Goal: Communication & Community: Connect with others

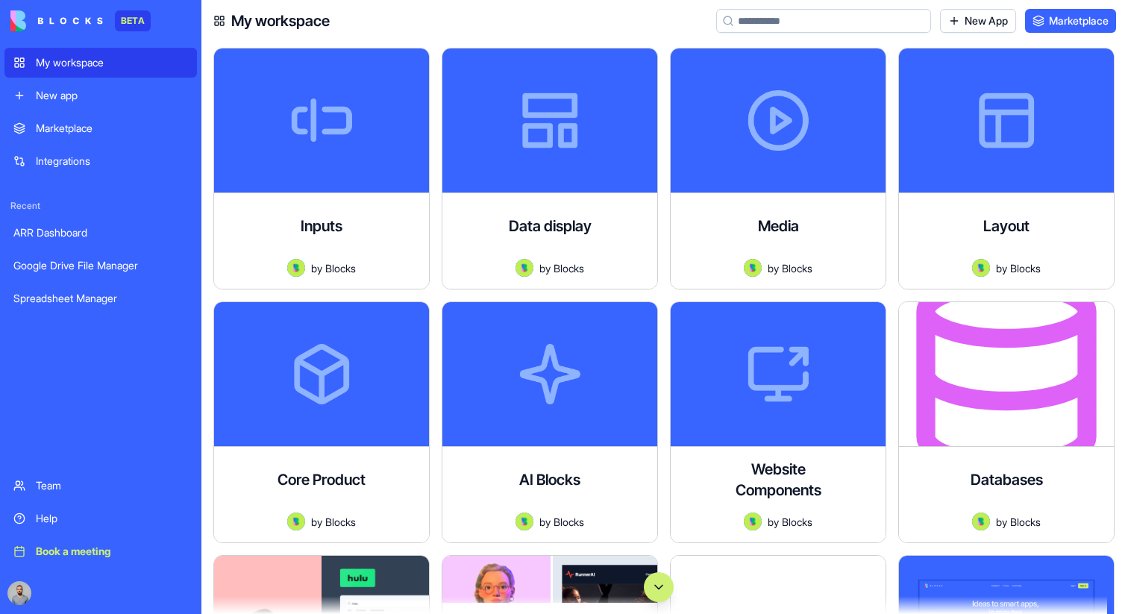
click at [650, 578] on button "Scroll to bottom" at bounding box center [659, 587] width 30 height 30
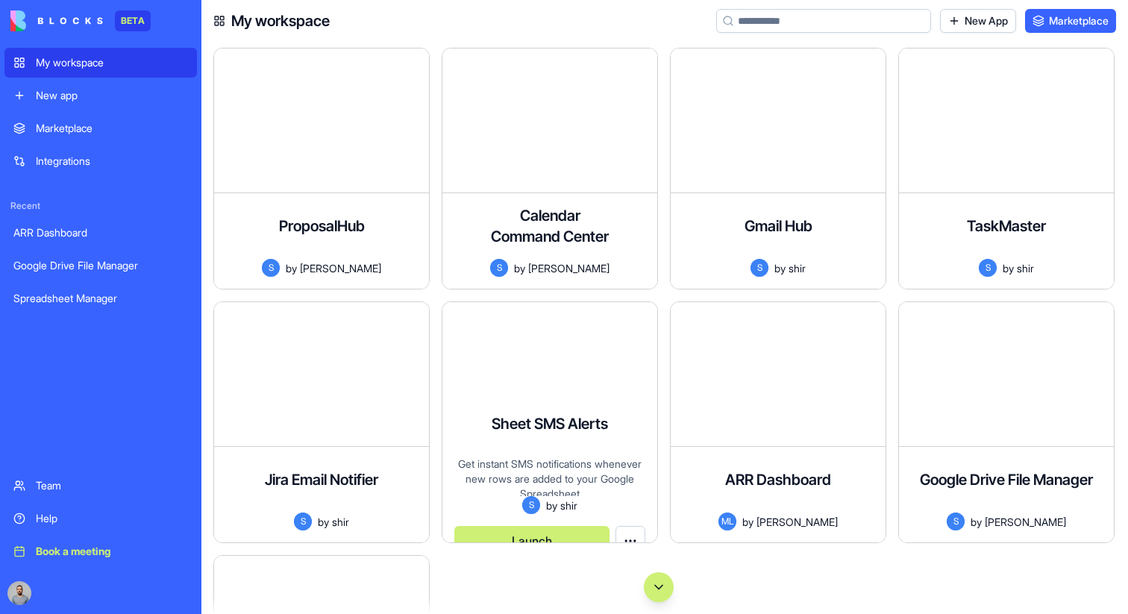
scroll to position [105485, 0]
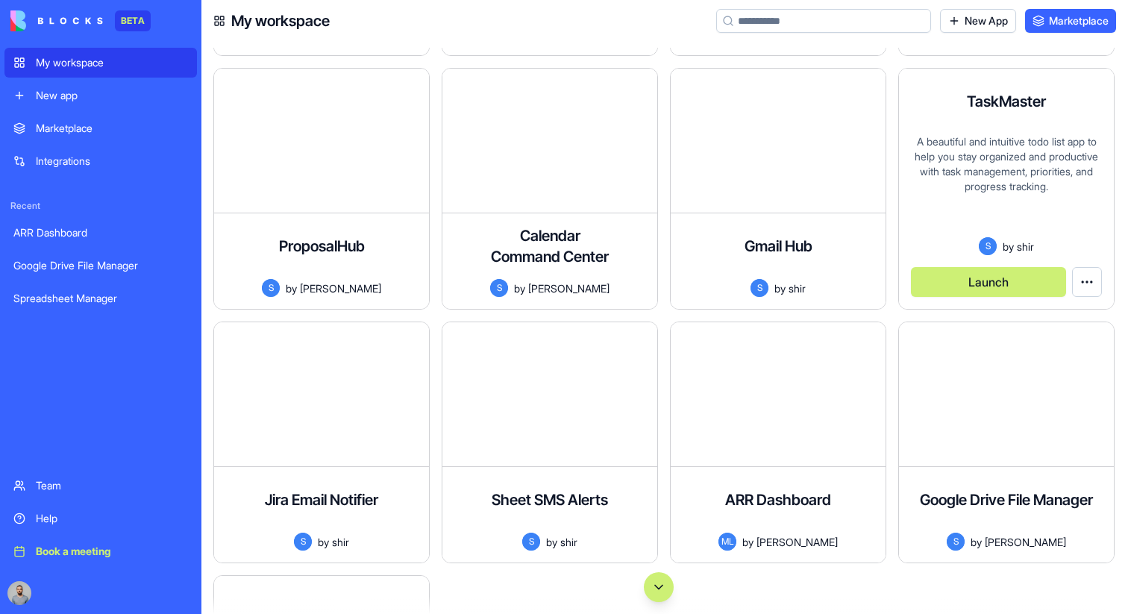
click at [964, 280] on button "Launch" at bounding box center [988, 282] width 155 height 30
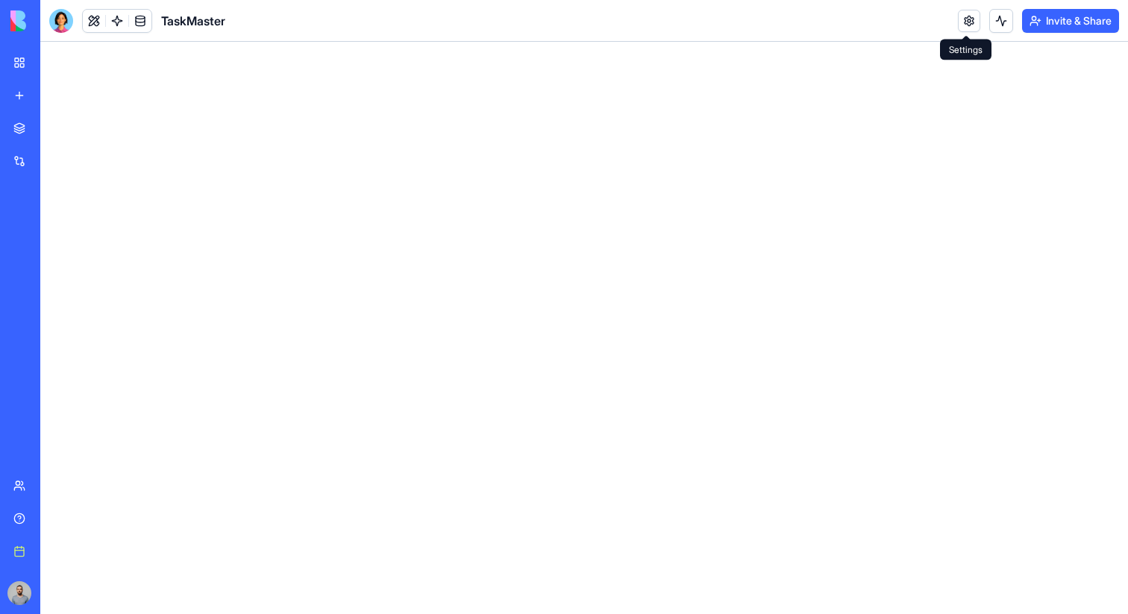
click at [961, 19] on link at bounding box center [969, 21] width 22 height 22
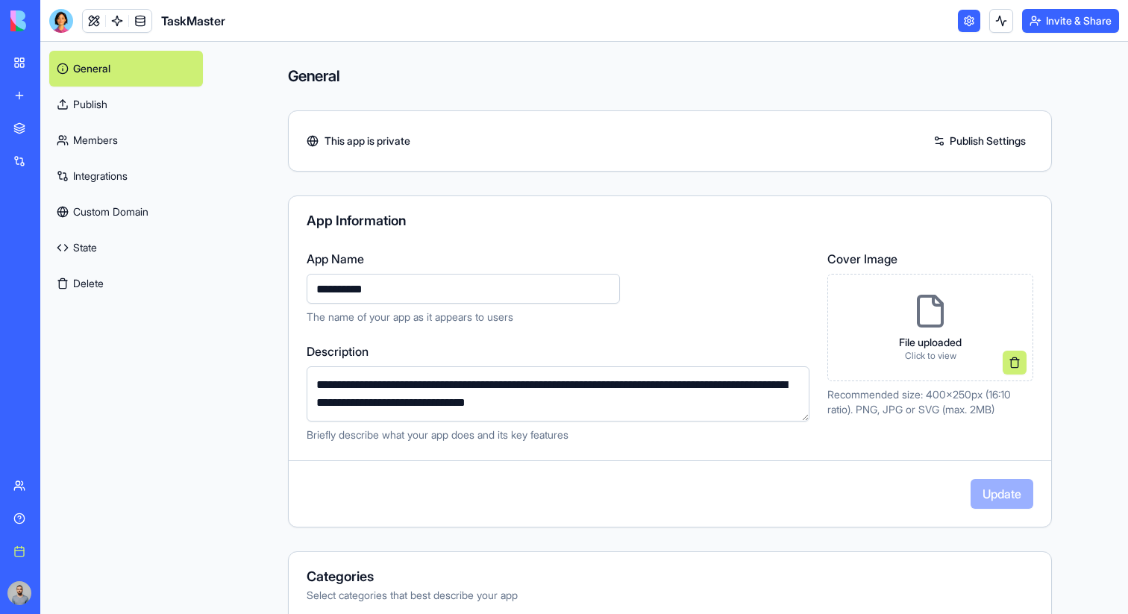
click at [152, 142] on link "Members" at bounding box center [126, 140] width 154 height 36
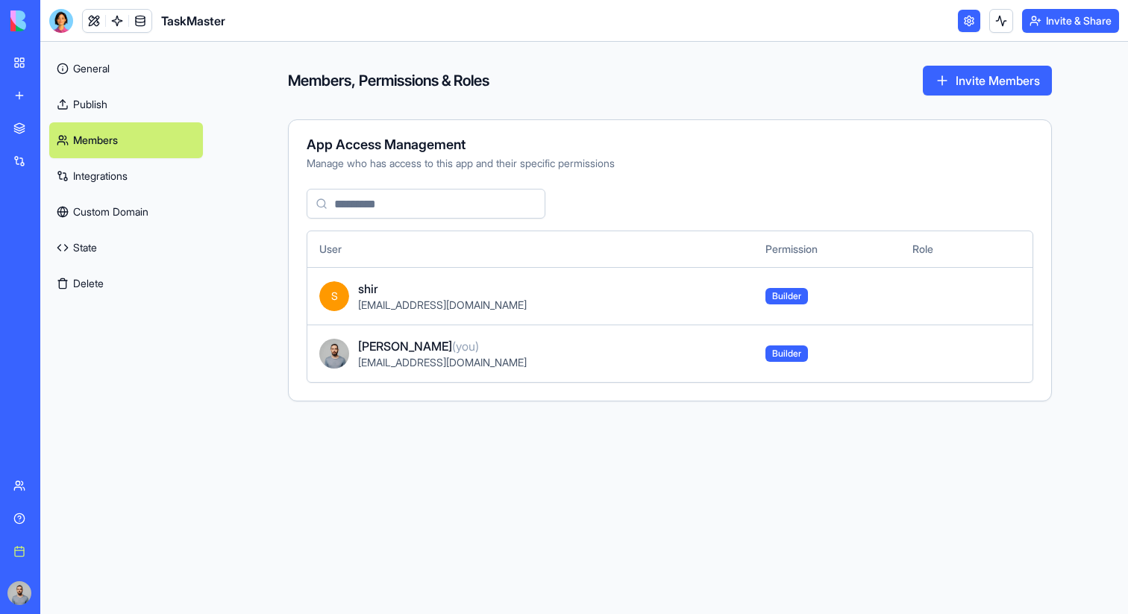
click at [949, 81] on button "Invite Members" at bounding box center [987, 81] width 129 height 30
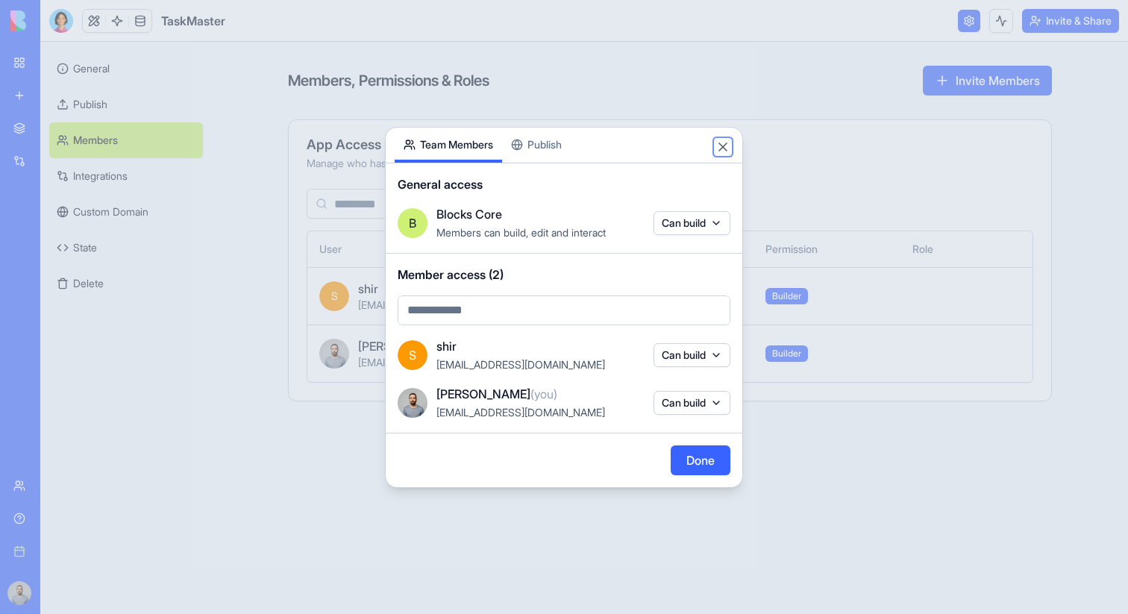
click at [721, 139] on button "Close" at bounding box center [722, 146] width 15 height 15
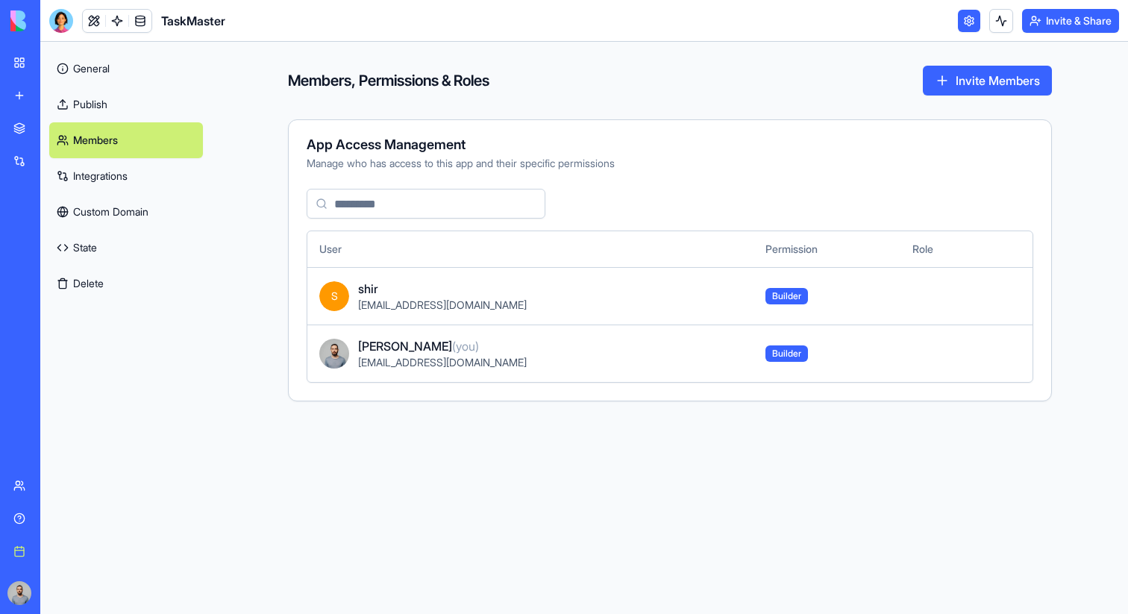
click at [1022, 9] on button "Invite & Share" at bounding box center [1070, 21] width 97 height 24
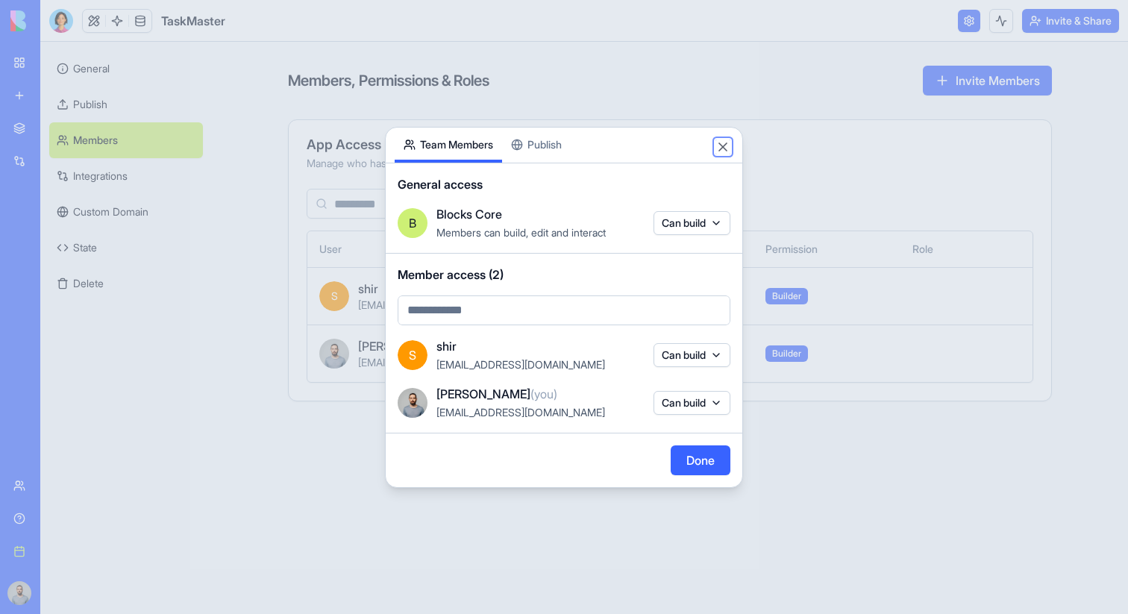
click at [727, 150] on button "Close" at bounding box center [722, 146] width 15 height 15
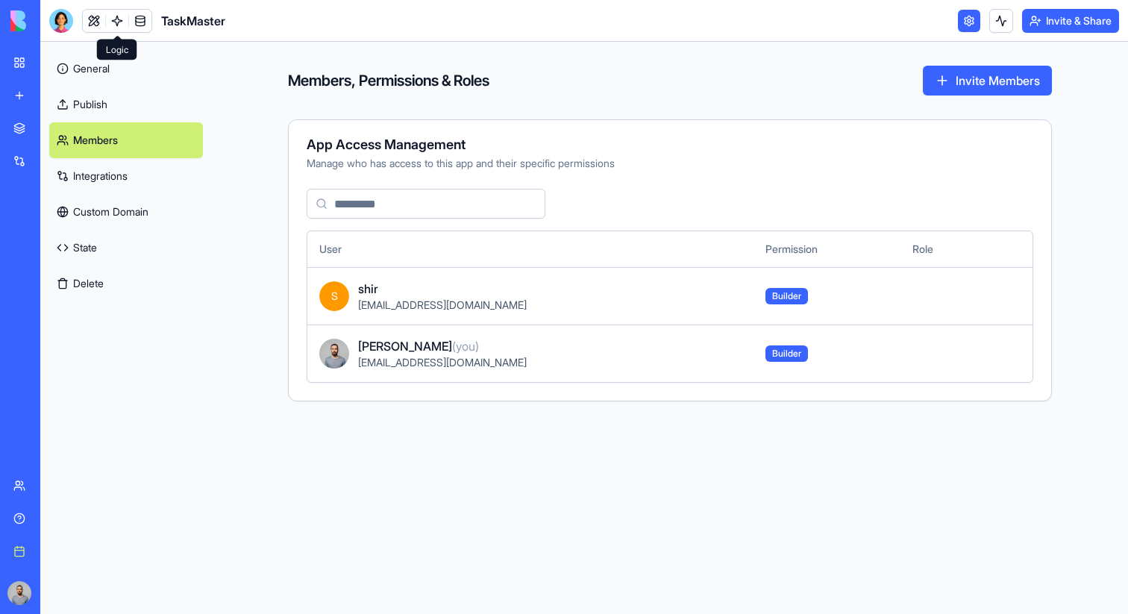
click at [110, 10] on link at bounding box center [117, 21] width 22 height 22
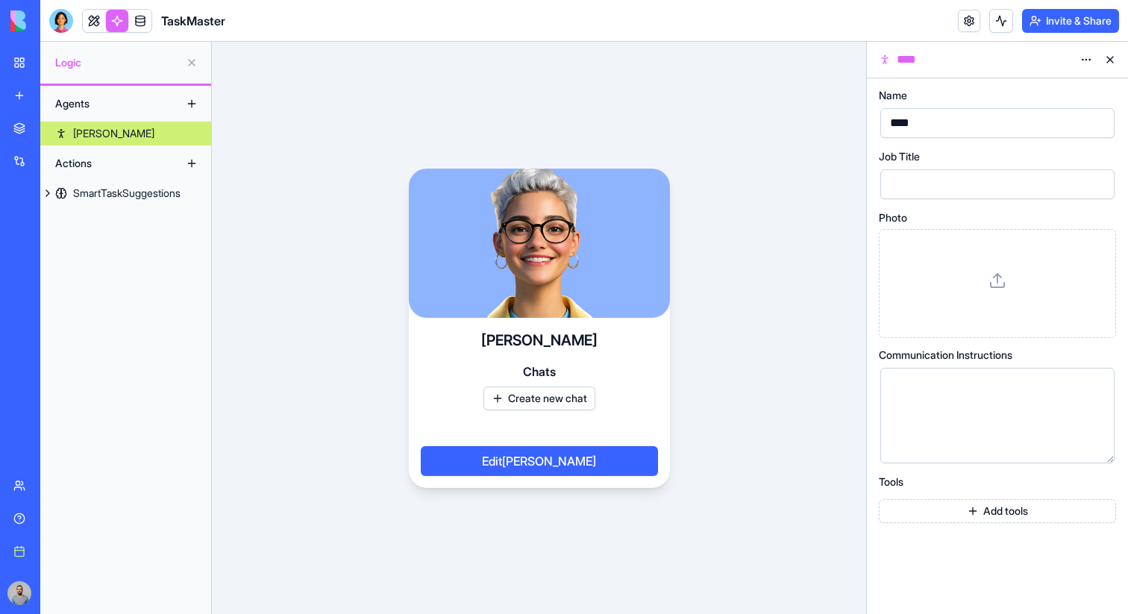
click at [111, 129] on link "[PERSON_NAME]" at bounding box center [125, 134] width 171 height 24
click at [577, 395] on button "Create new chat" at bounding box center [539, 398] width 112 height 24
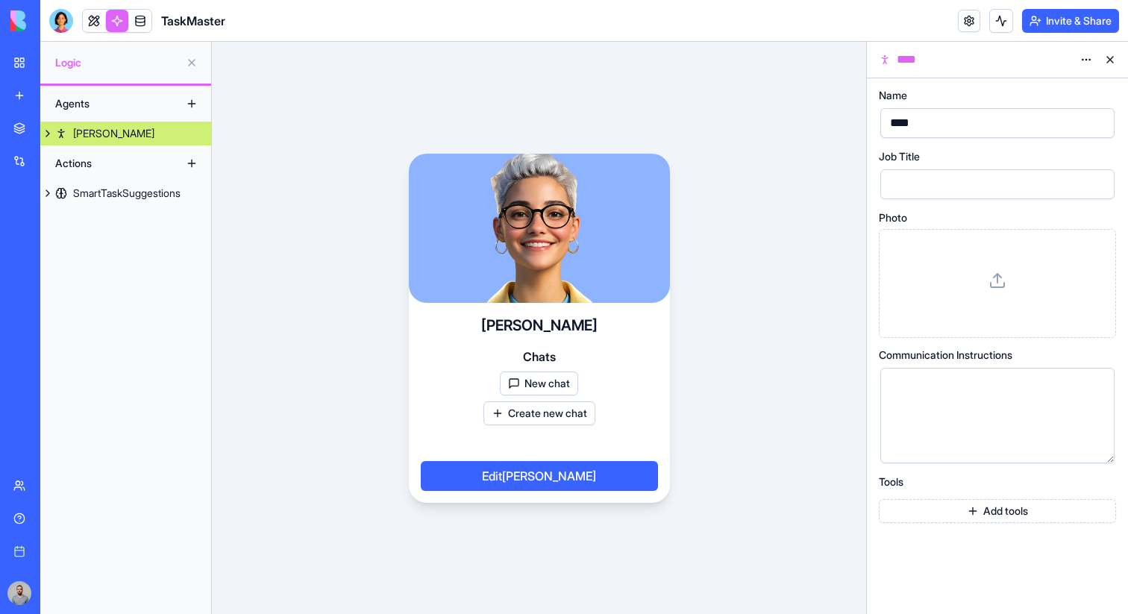
click at [565, 387] on button "New chat" at bounding box center [539, 383] width 78 height 24
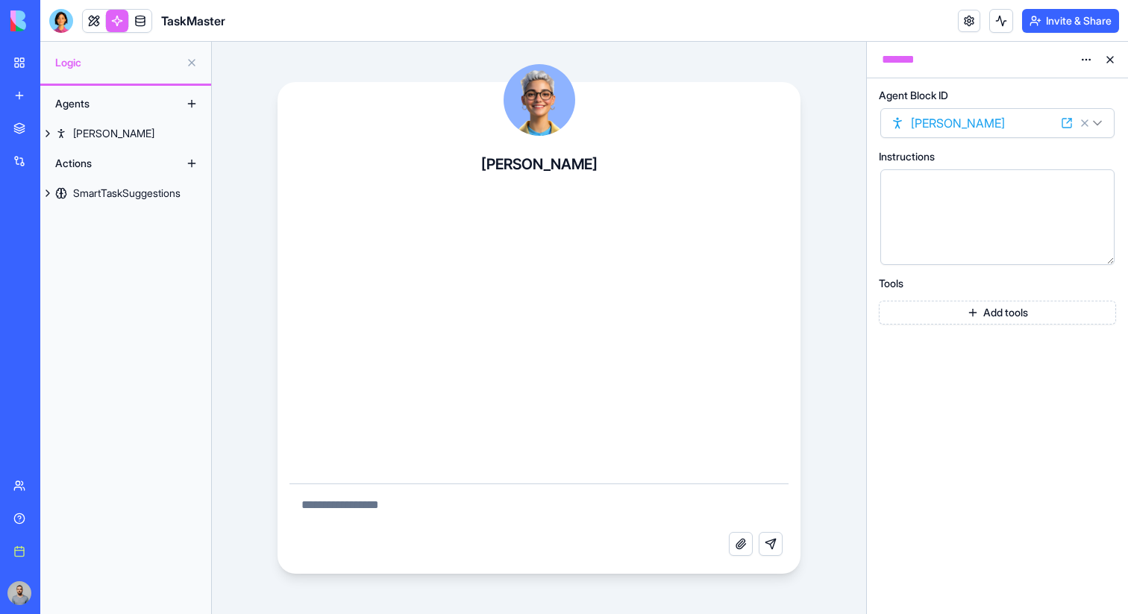
click at [522, 493] on textarea at bounding box center [539, 508] width 500 height 48
type textarea "*********"
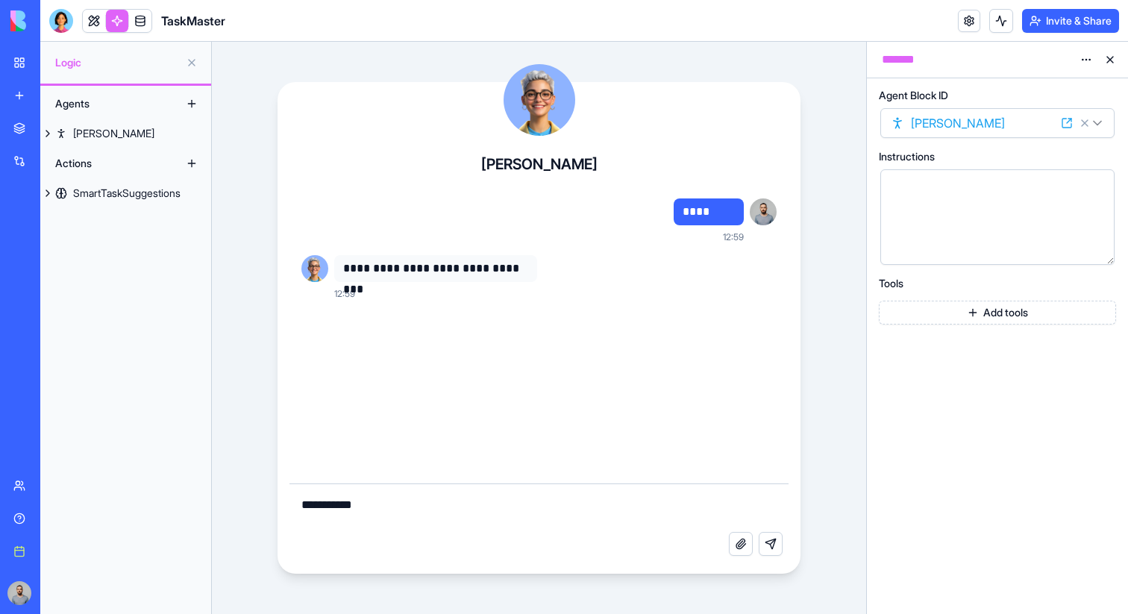
type textarea "**********"
